Goal: Task Accomplishment & Management: Manage account settings

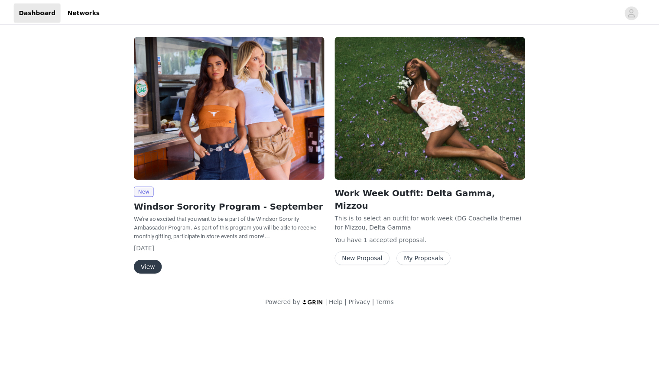
scroll to position [4368, 0]
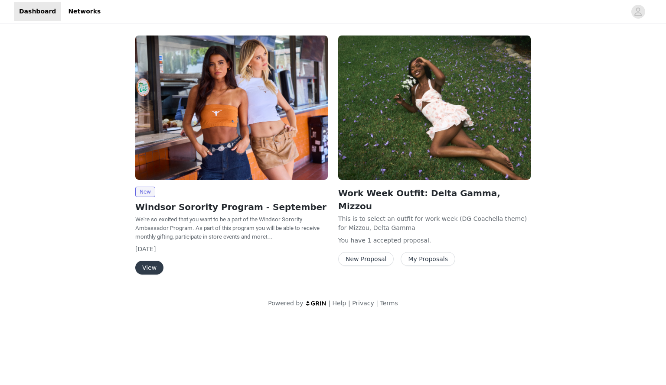
click at [150, 269] on button "View" at bounding box center [149, 268] width 28 height 14
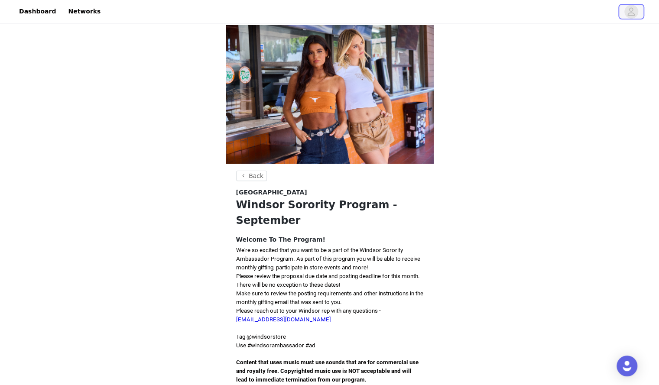
click at [625, 7] on span "button" at bounding box center [632, 12] width 14 height 14
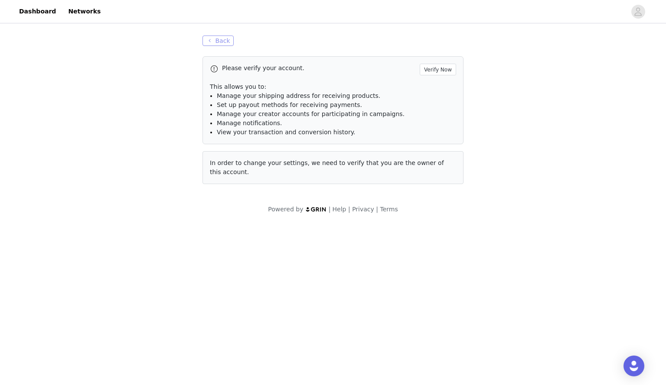
click at [215, 37] on button "Back" at bounding box center [217, 41] width 31 height 10
click at [213, 38] on button "Back" at bounding box center [217, 41] width 31 height 10
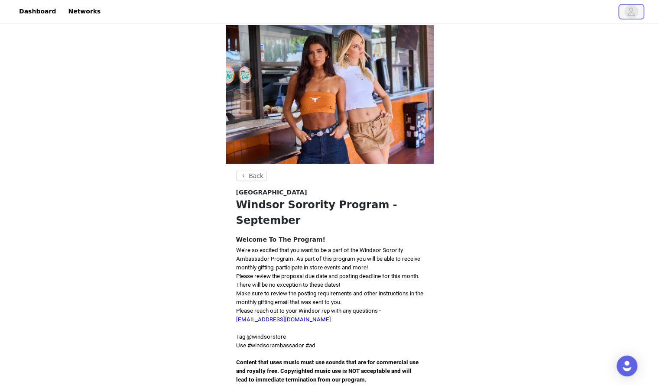
click at [635, 11] on icon "avatar" at bounding box center [631, 12] width 8 height 14
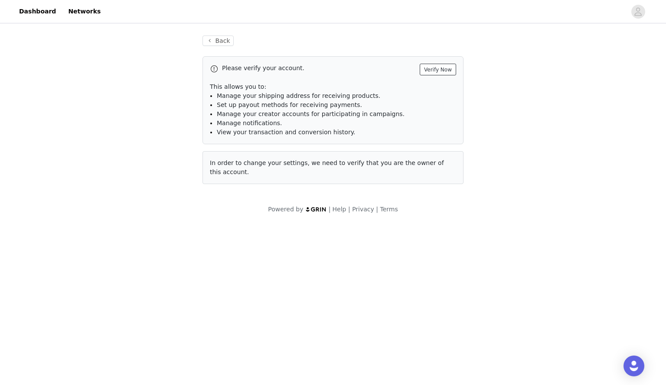
click at [444, 69] on button "Verify Now" at bounding box center [438, 70] width 36 height 12
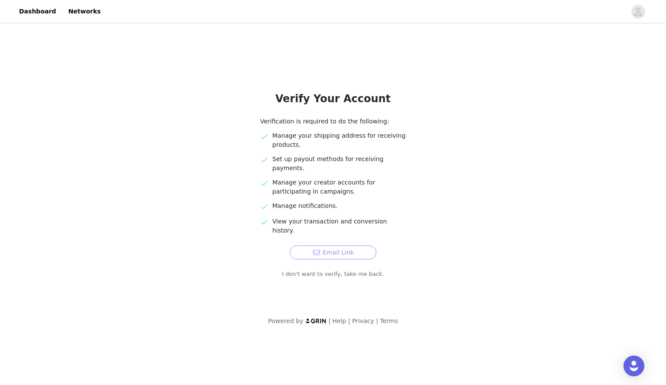
click at [340, 246] on button "Email Link" at bounding box center [333, 253] width 87 height 14
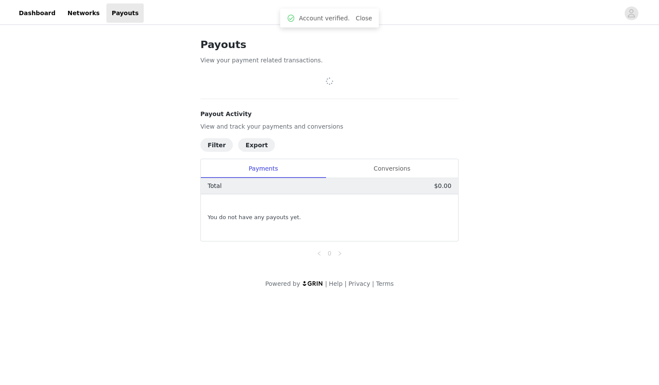
scroll to position [4368, 0]
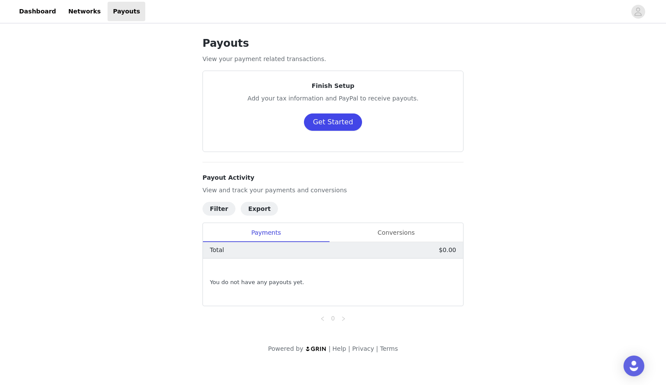
click at [332, 124] on button "Get Started" at bounding box center [333, 122] width 59 height 17
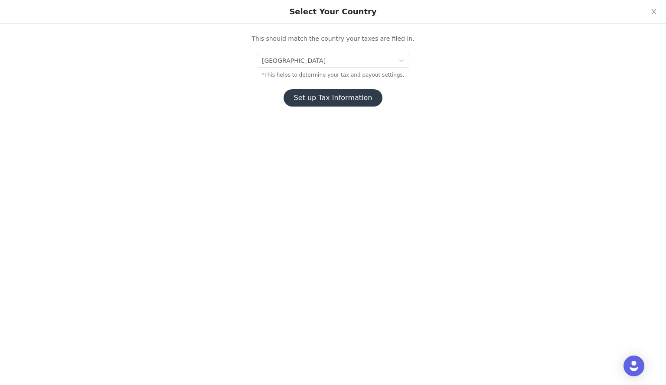
click at [328, 99] on button "Set up Tax Information" at bounding box center [332, 97] width 99 height 17
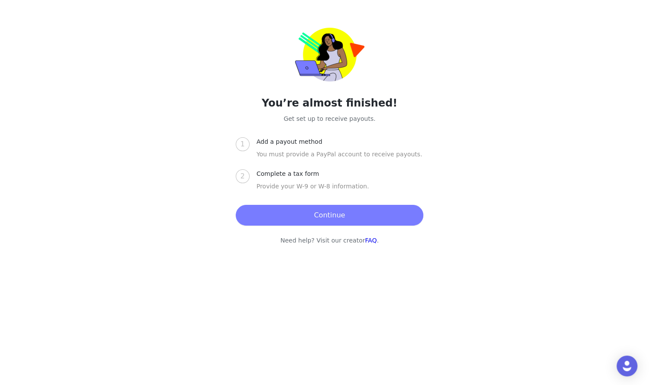
click at [306, 213] on button "Continue" at bounding box center [330, 215] width 188 height 21
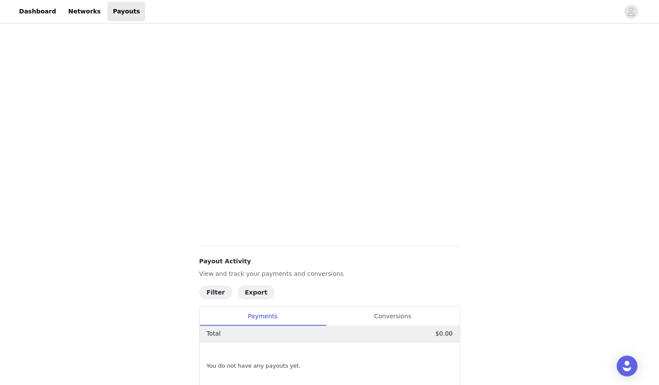
scroll to position [158, 0]
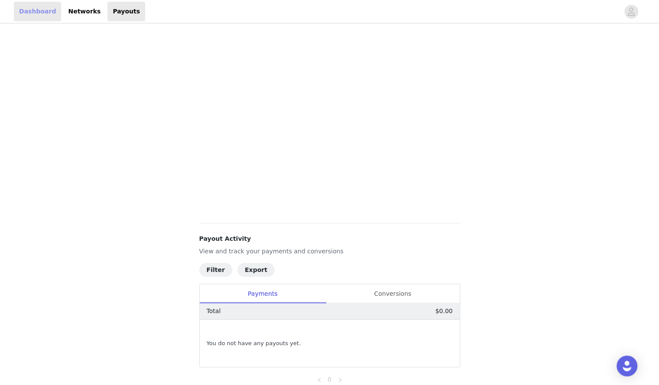
click at [39, 12] on link "Dashboard" at bounding box center [37, 12] width 47 height 20
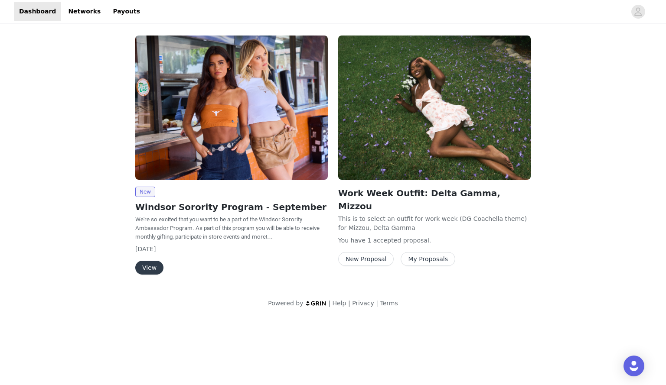
click at [149, 266] on button "View" at bounding box center [149, 268] width 28 height 14
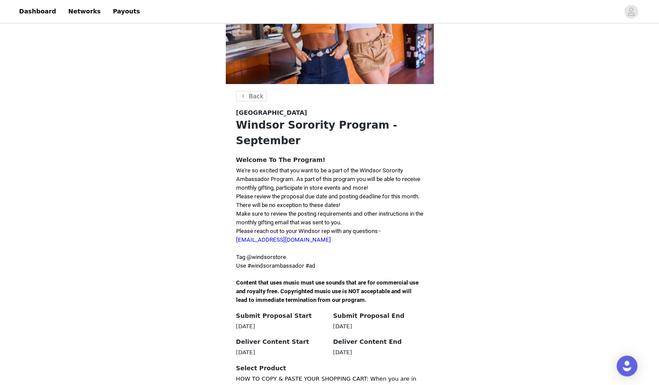
scroll to position [179, 0]
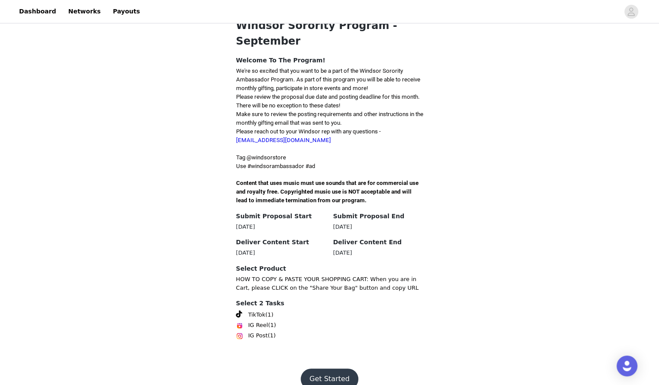
click at [321, 369] on button "Get Started" at bounding box center [330, 379] width 58 height 21
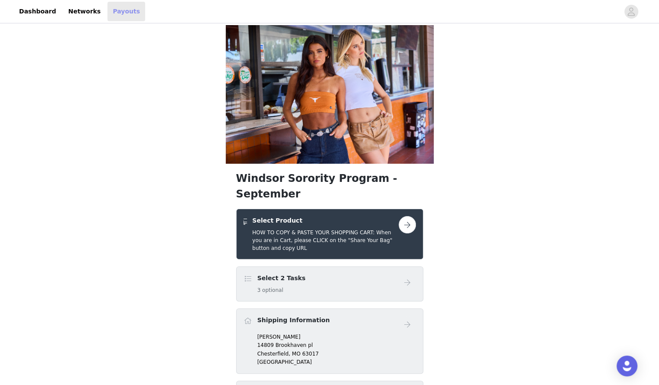
click at [110, 11] on link "Payouts" at bounding box center [126, 12] width 38 height 20
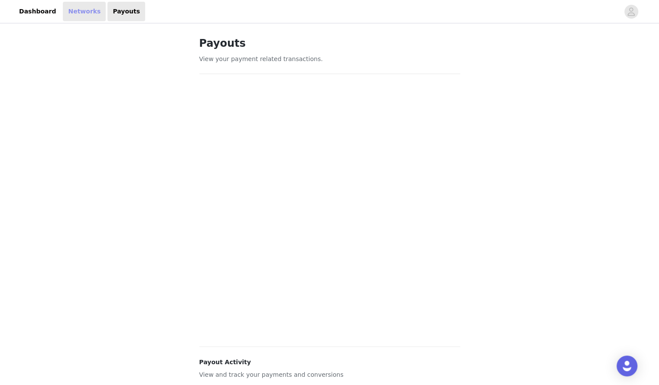
click at [71, 10] on link "Networks" at bounding box center [84, 12] width 43 height 20
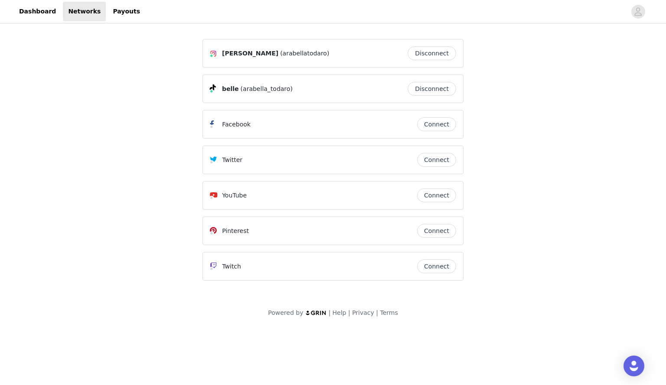
click at [432, 234] on button "Connect" at bounding box center [436, 231] width 39 height 14
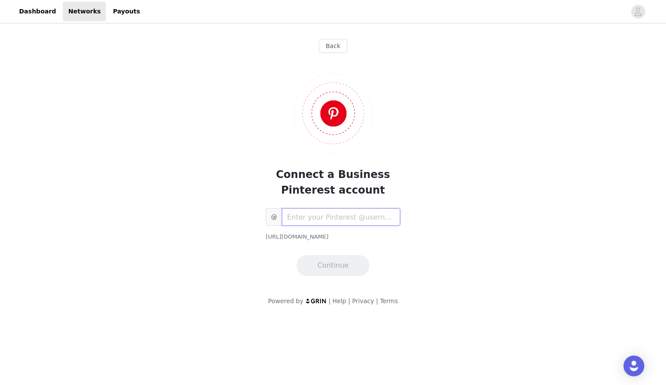
click at [332, 222] on input "text" at bounding box center [341, 216] width 118 height 17
type input "atodaro01"
click at [345, 261] on button "Continue" at bounding box center [332, 265] width 73 height 21
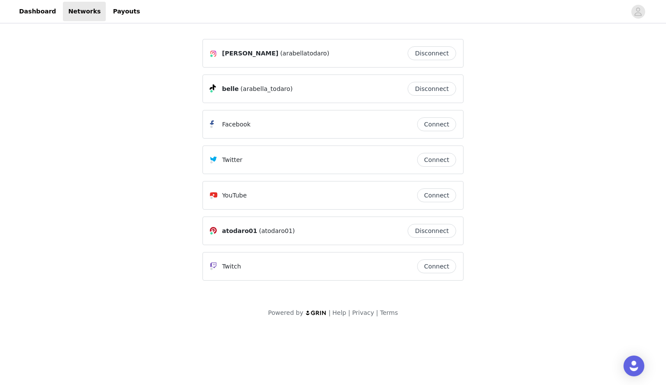
click at [436, 119] on button "Connect" at bounding box center [436, 124] width 39 height 14
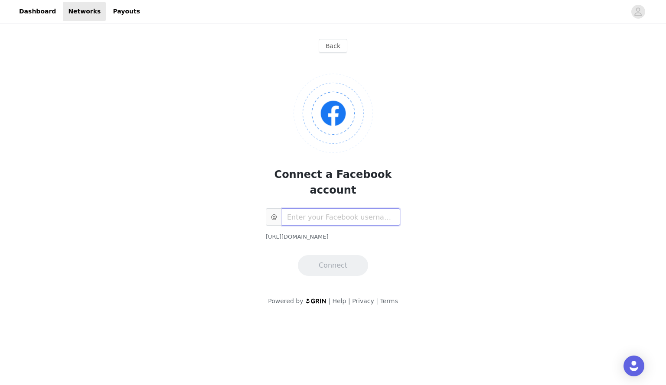
click at [345, 208] on input "text" at bounding box center [341, 216] width 118 height 17
click at [326, 38] on div "Back Connect a Facebook account @ https://www.facebook.com/ Connect" at bounding box center [333, 155] width 282 height 261
click at [322, 43] on button "Back" at bounding box center [333, 46] width 29 height 14
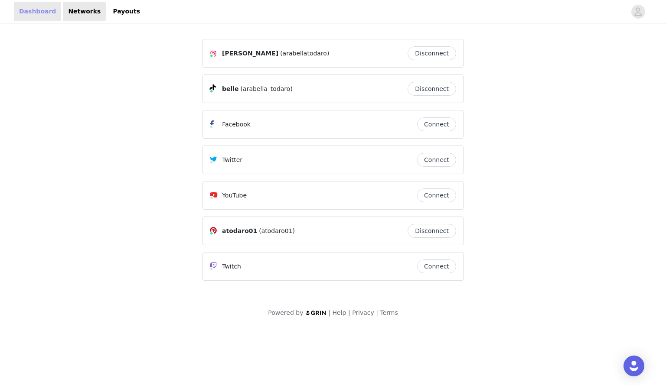
click at [39, 9] on link "Dashboard" at bounding box center [37, 12] width 47 height 20
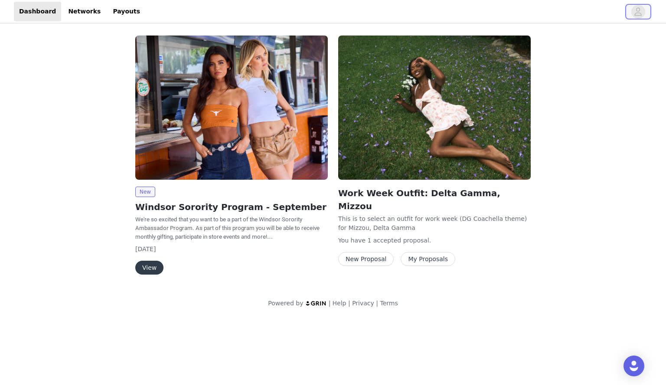
click at [640, 17] on icon "avatar" at bounding box center [638, 12] width 8 height 14
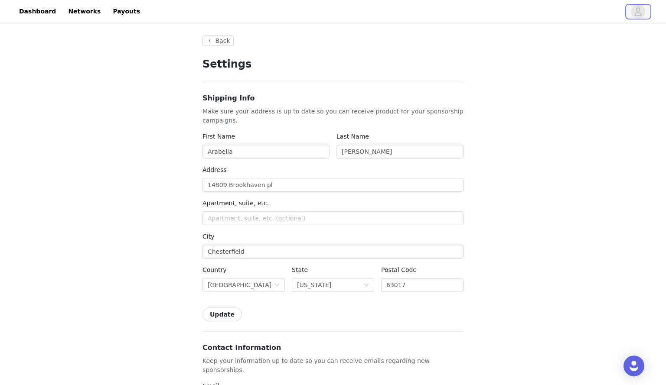
type input "+1 (United States)"
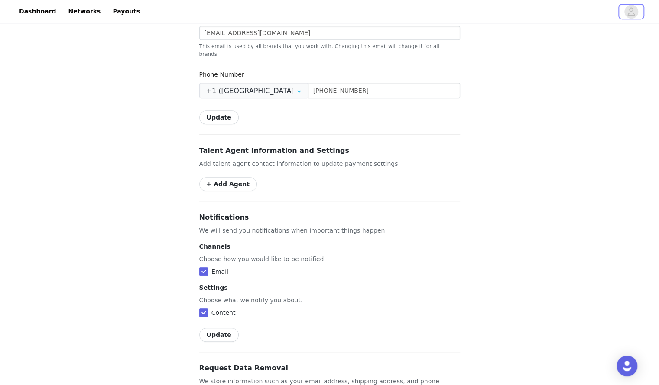
scroll to position [433, 0]
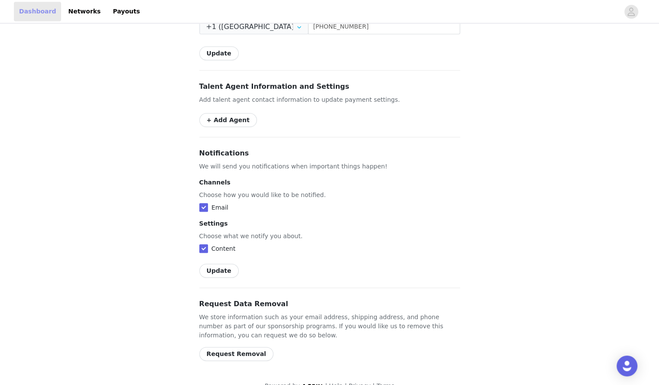
click at [38, 8] on link "Dashboard" at bounding box center [37, 12] width 47 height 20
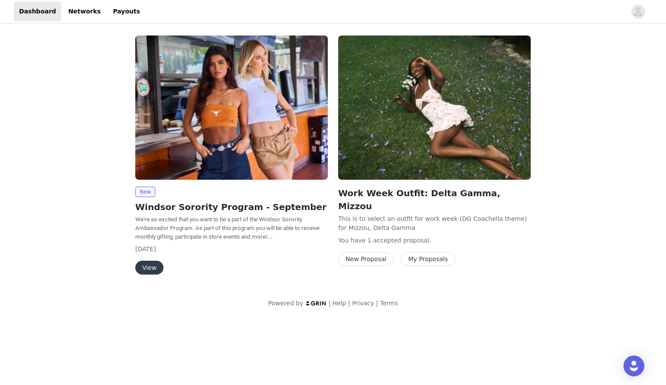
click at [151, 271] on button "View" at bounding box center [149, 268] width 28 height 14
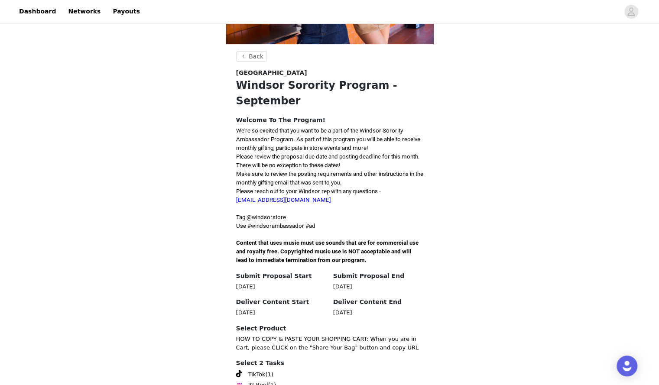
scroll to position [179, 0]
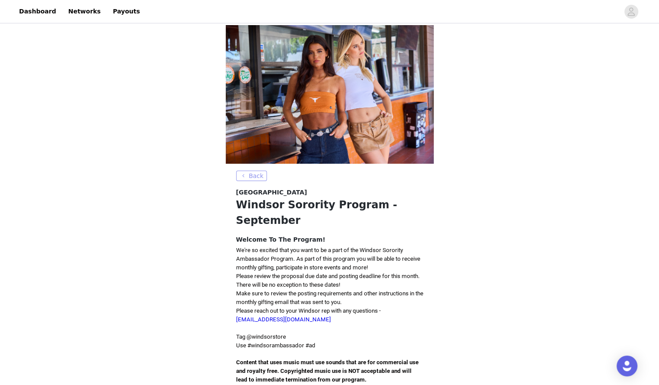
click at [247, 173] on button "Back" at bounding box center [251, 176] width 31 height 10
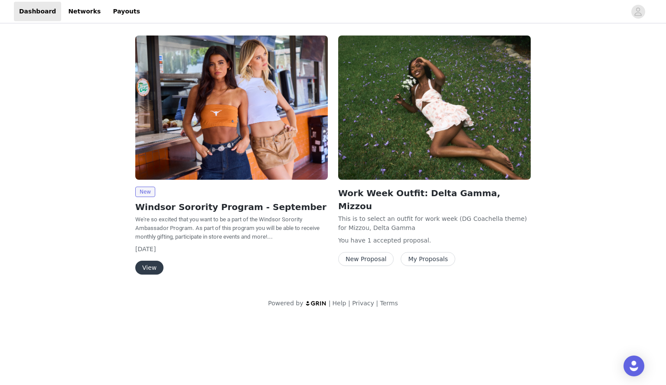
click at [421, 252] on button "My Proposals" at bounding box center [428, 259] width 55 height 14
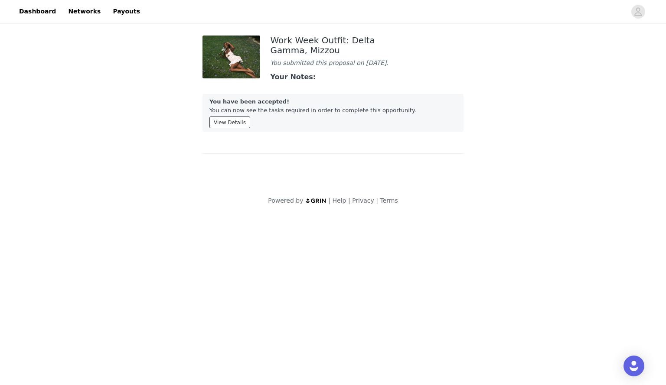
click at [222, 124] on button "View Details" at bounding box center [229, 123] width 41 height 12
click at [629, 14] on button "button" at bounding box center [638, 12] width 24 height 14
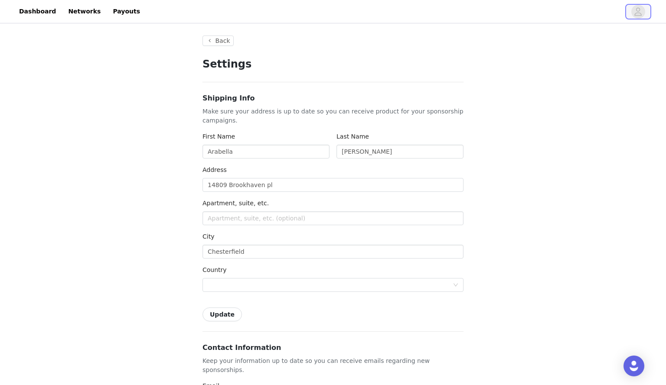
type input "+1 (United States)"
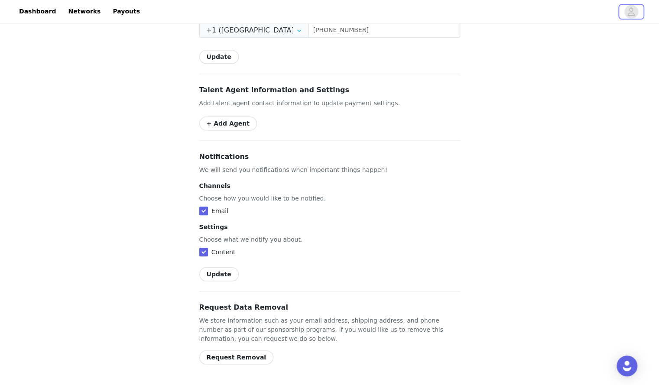
scroll to position [433, 0]
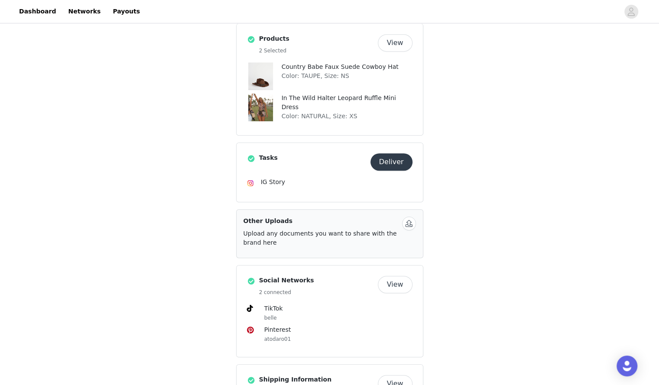
scroll to position [266, 0]
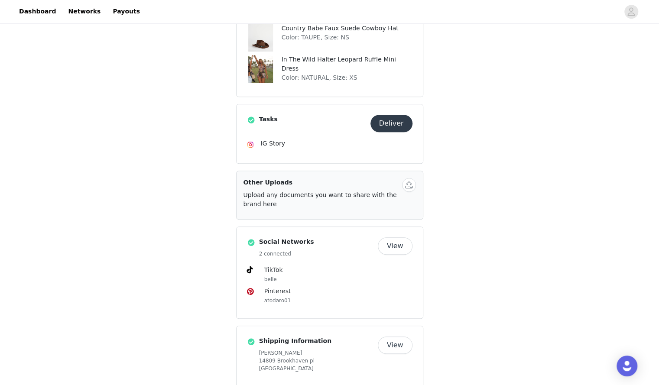
click at [401, 126] on button "Deliver" at bounding box center [392, 123] width 42 height 17
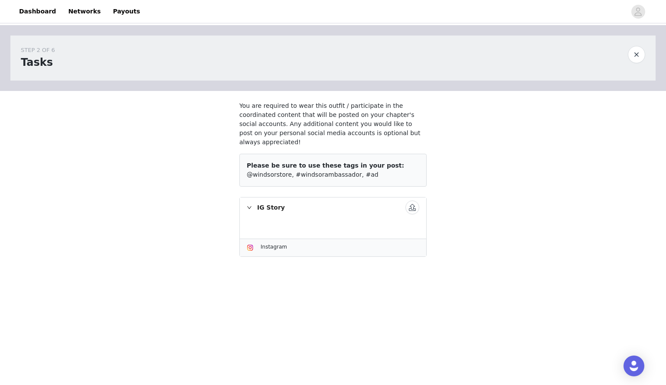
click at [638, 50] on button "button" at bounding box center [636, 54] width 17 height 17
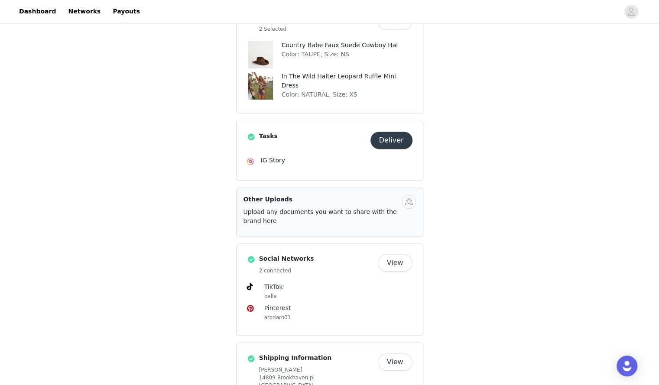
scroll to position [250, 0]
click at [410, 198] on button "button" at bounding box center [409, 201] width 14 height 14
click at [401, 258] on button "View" at bounding box center [395, 262] width 35 height 17
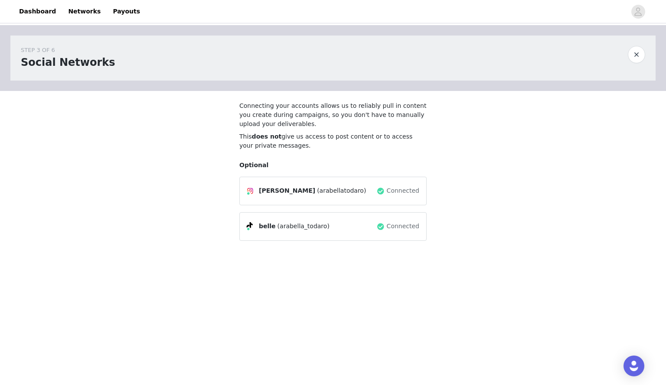
click at [638, 50] on button "button" at bounding box center [636, 54] width 17 height 17
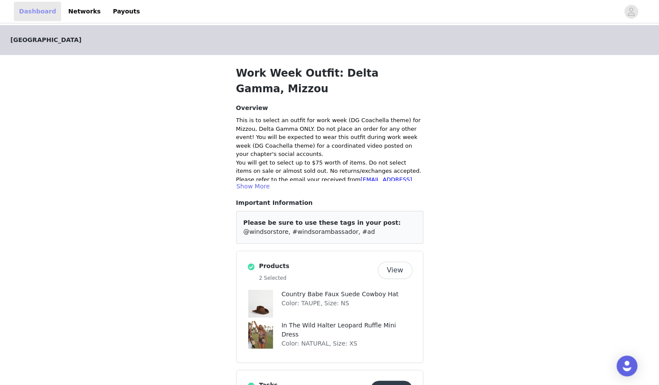
click at [41, 8] on link "Dashboard" at bounding box center [37, 12] width 47 height 20
